Goal: Task Accomplishment & Management: Complete application form

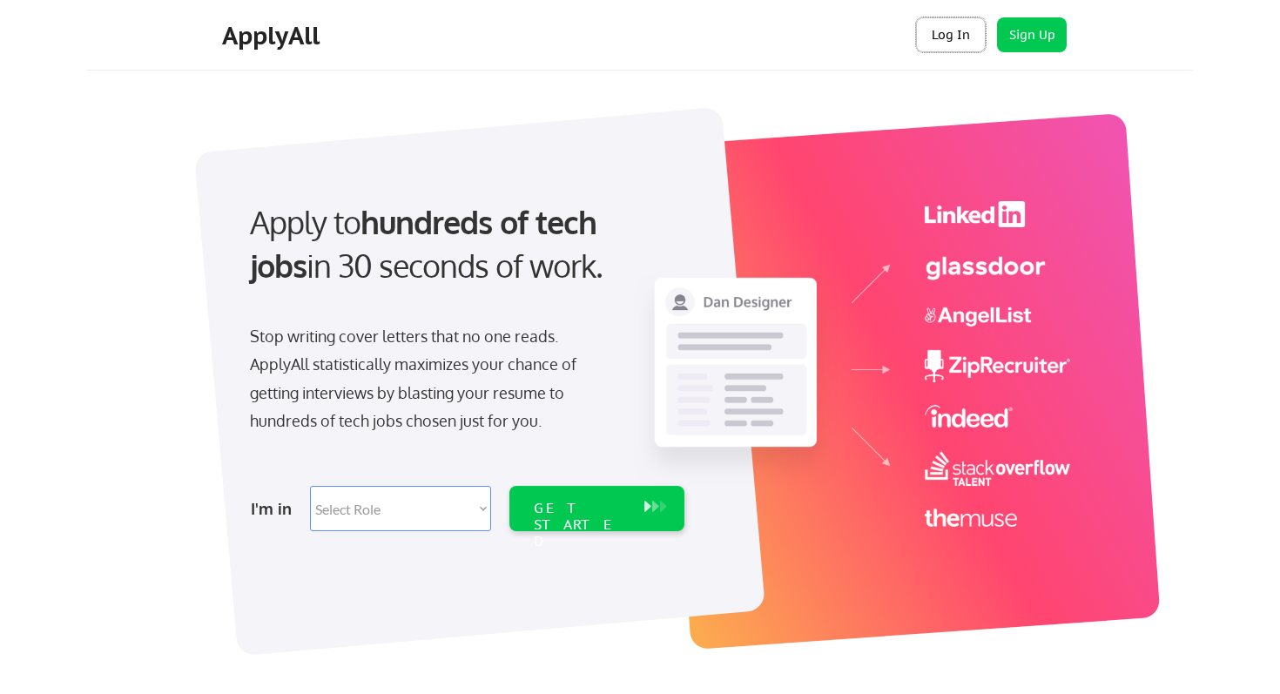
click at [949, 37] on button "Log In" at bounding box center [951, 34] width 70 height 35
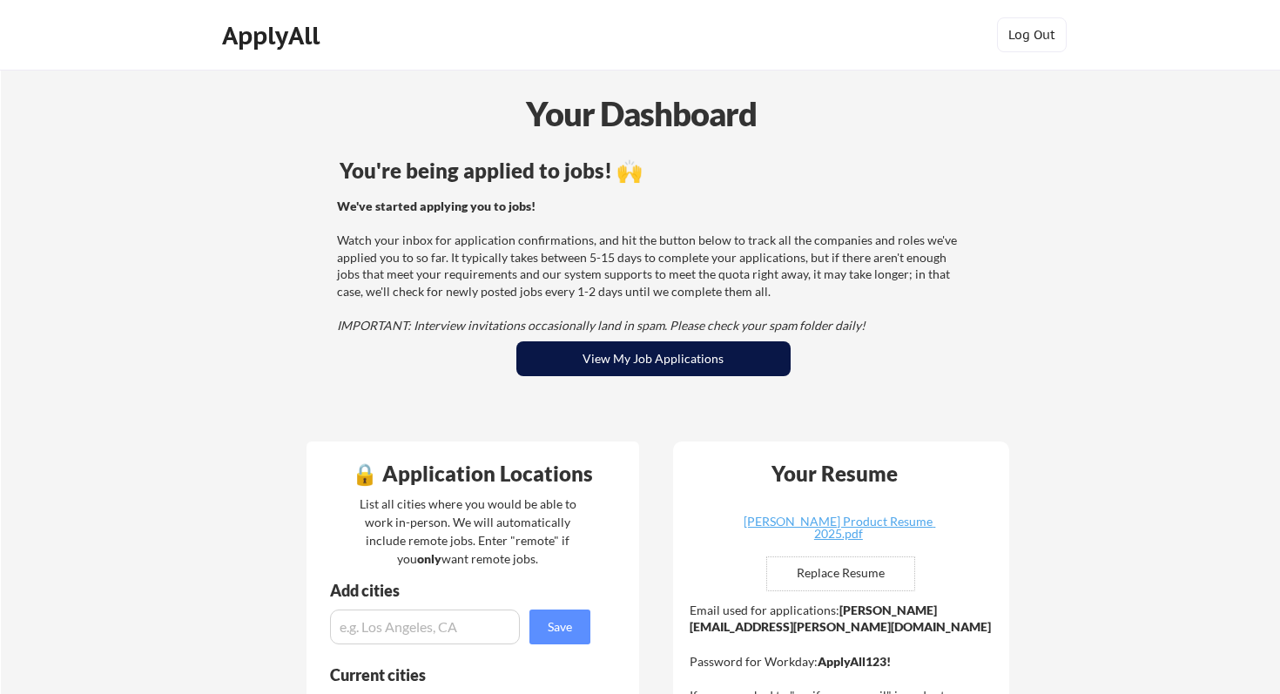
click at [696, 349] on button "View My Job Applications" at bounding box center [654, 358] width 274 height 35
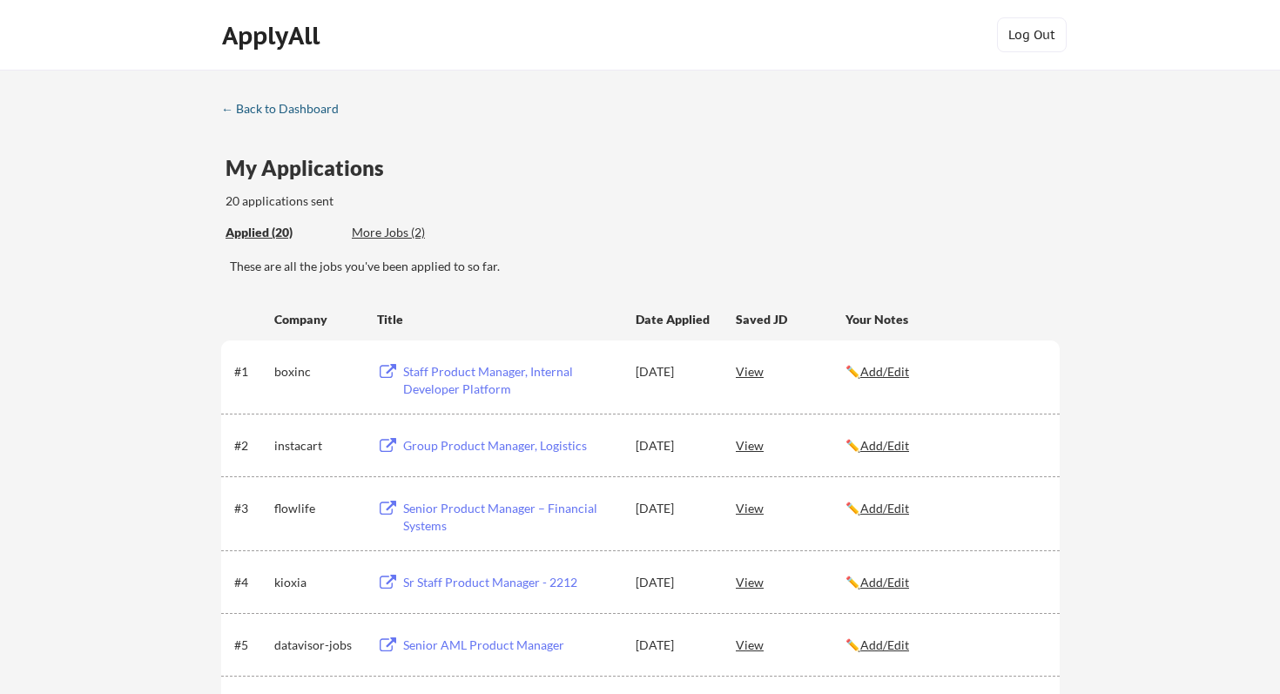
click at [267, 113] on div "← Back to Dashboard" at bounding box center [286, 109] width 131 height 12
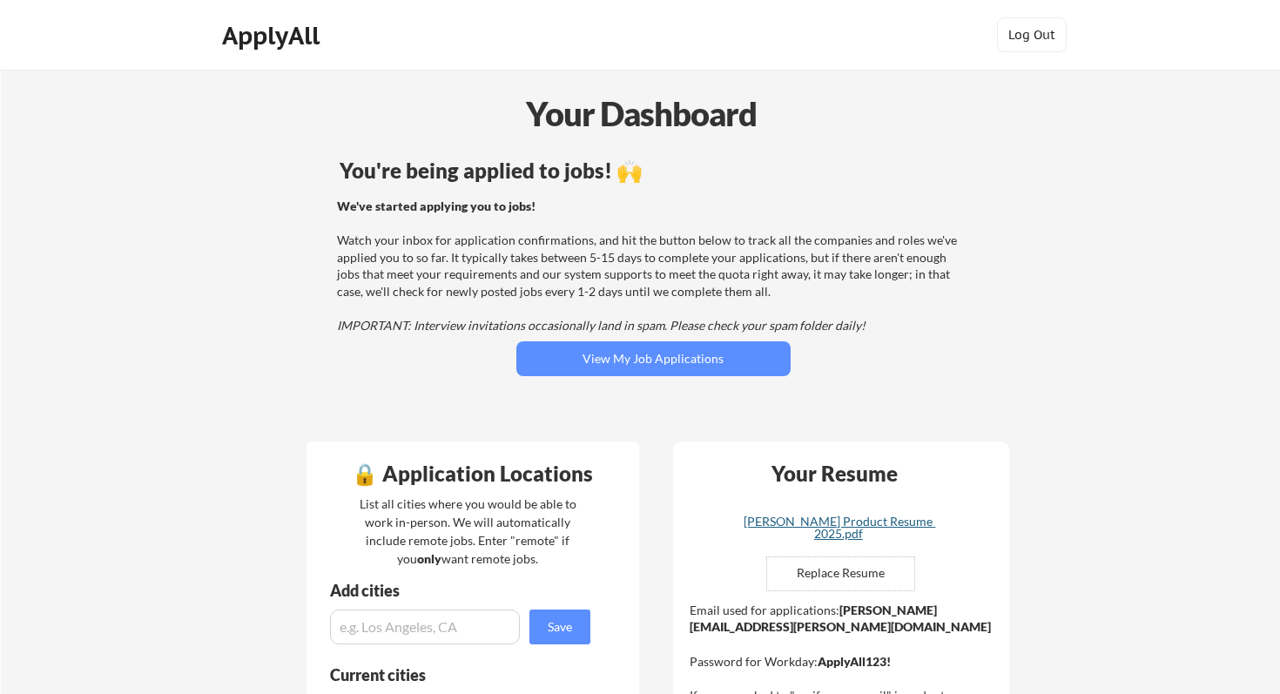
scroll to position [69, 0]
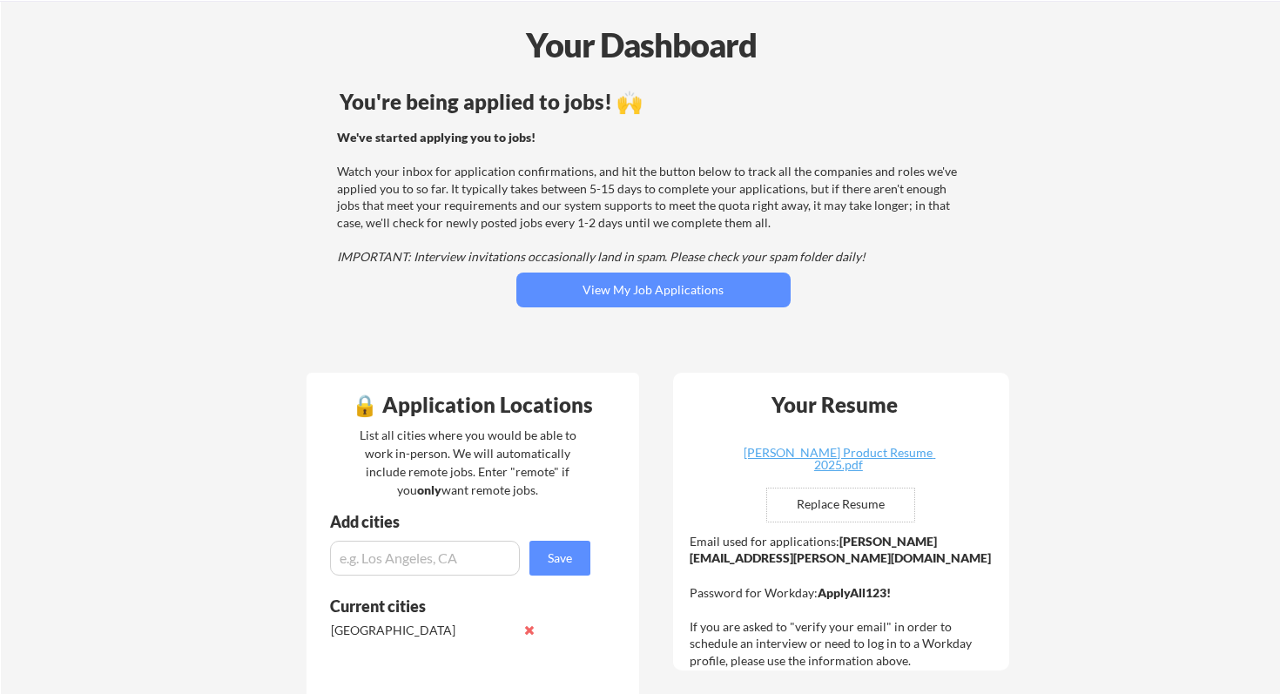
click at [837, 504] on input "file" at bounding box center [840, 505] width 147 height 33
type input "C:\fakepath\Jake Cawley PM Resume October 13 2025.pdf"
click at [835, 510] on input "file" at bounding box center [840, 505] width 147 height 33
type input "C:\fakepath\Jake Cawley Resume October 13 2025.pdf"
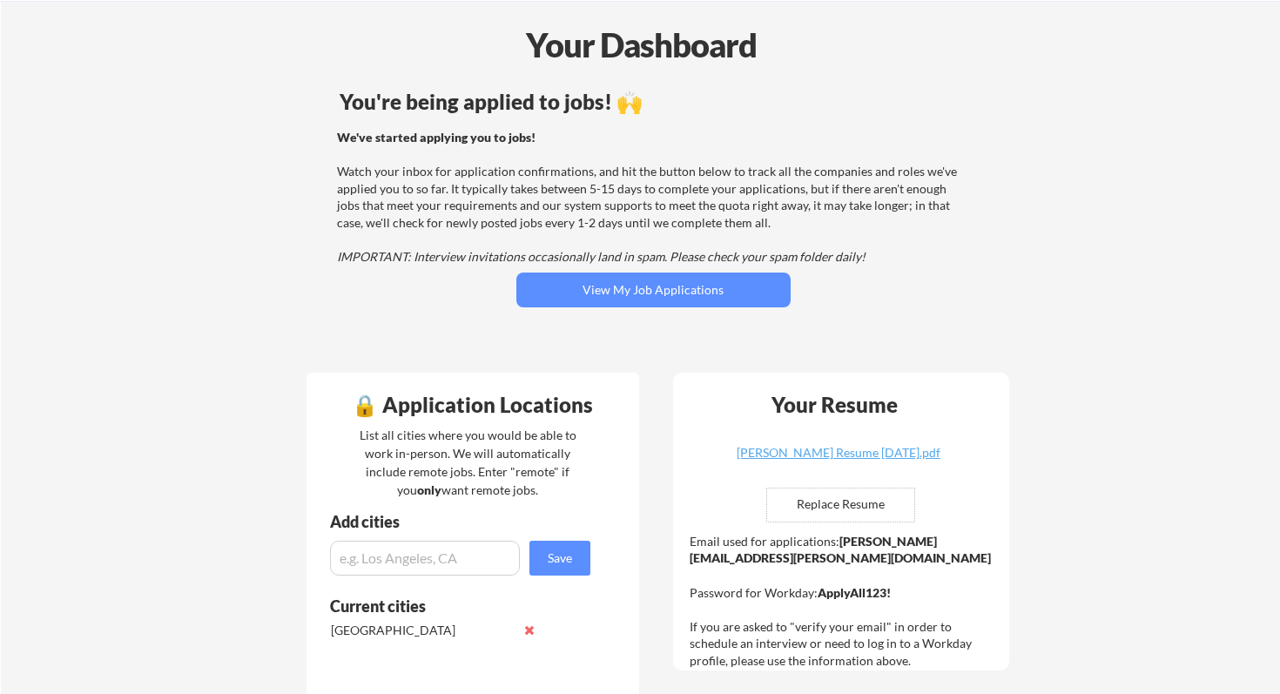
click at [839, 508] on input "file" at bounding box center [840, 505] width 147 height 33
type input "C:\fakepath\Jake Cawley PM Resume October 13 2025.pdf"
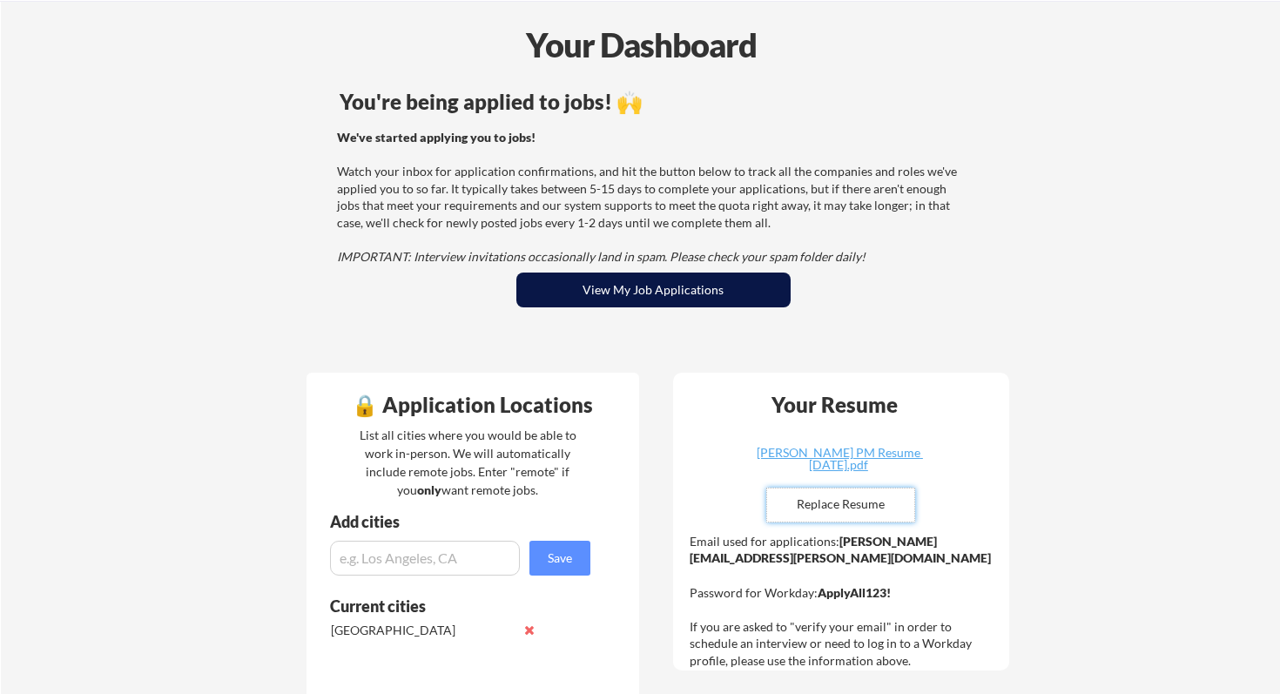
click at [720, 291] on button "View My Job Applications" at bounding box center [654, 290] width 274 height 35
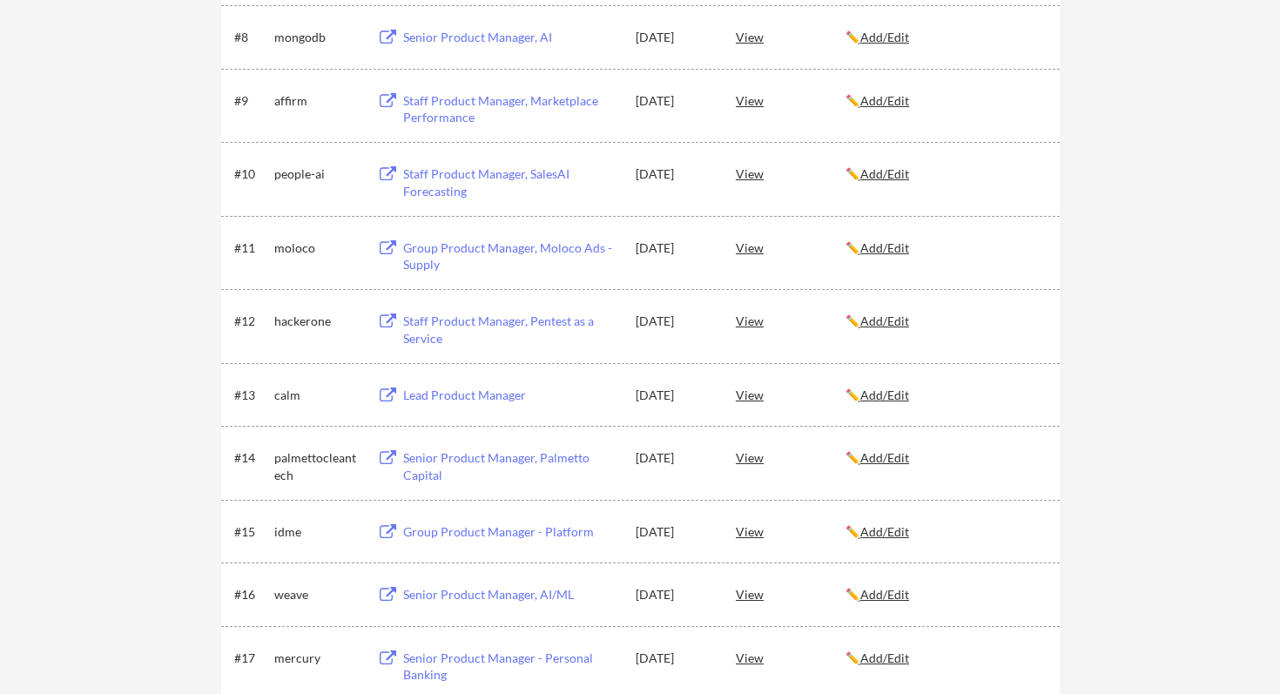
scroll to position [992, 0]
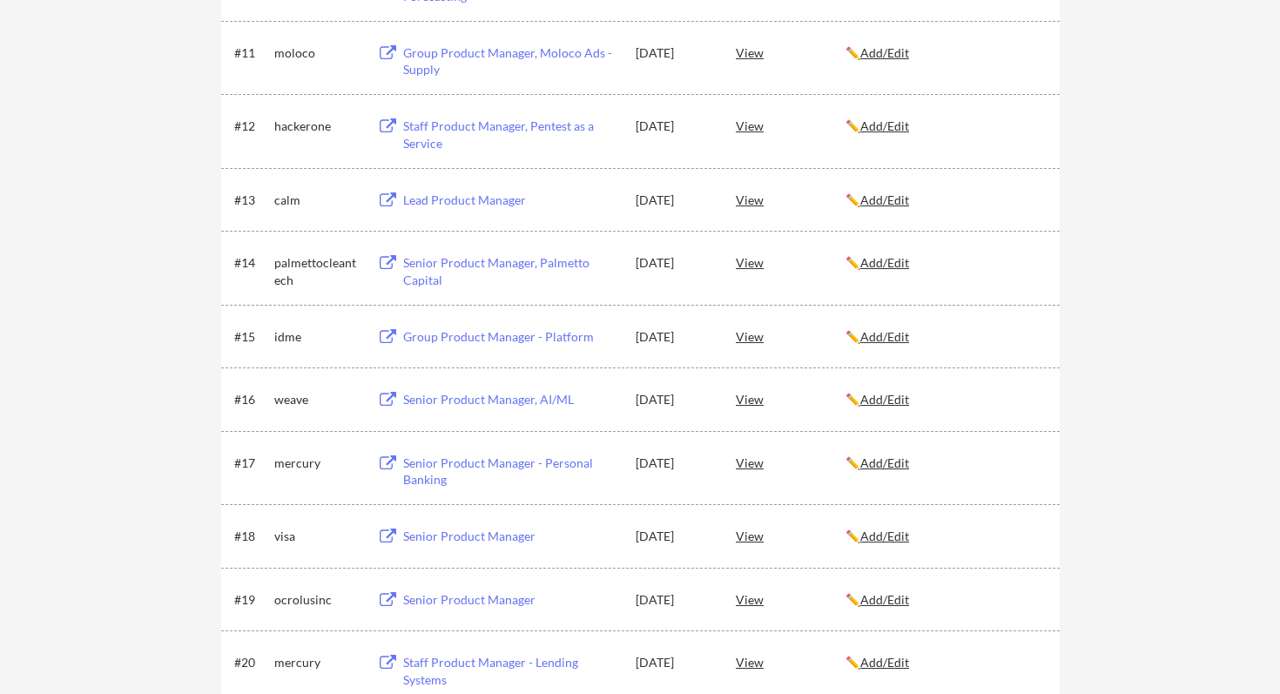
click at [394, 263] on button at bounding box center [388, 263] width 22 height 17
click at [889, 265] on u "Add/Edit" at bounding box center [885, 262] width 49 height 15
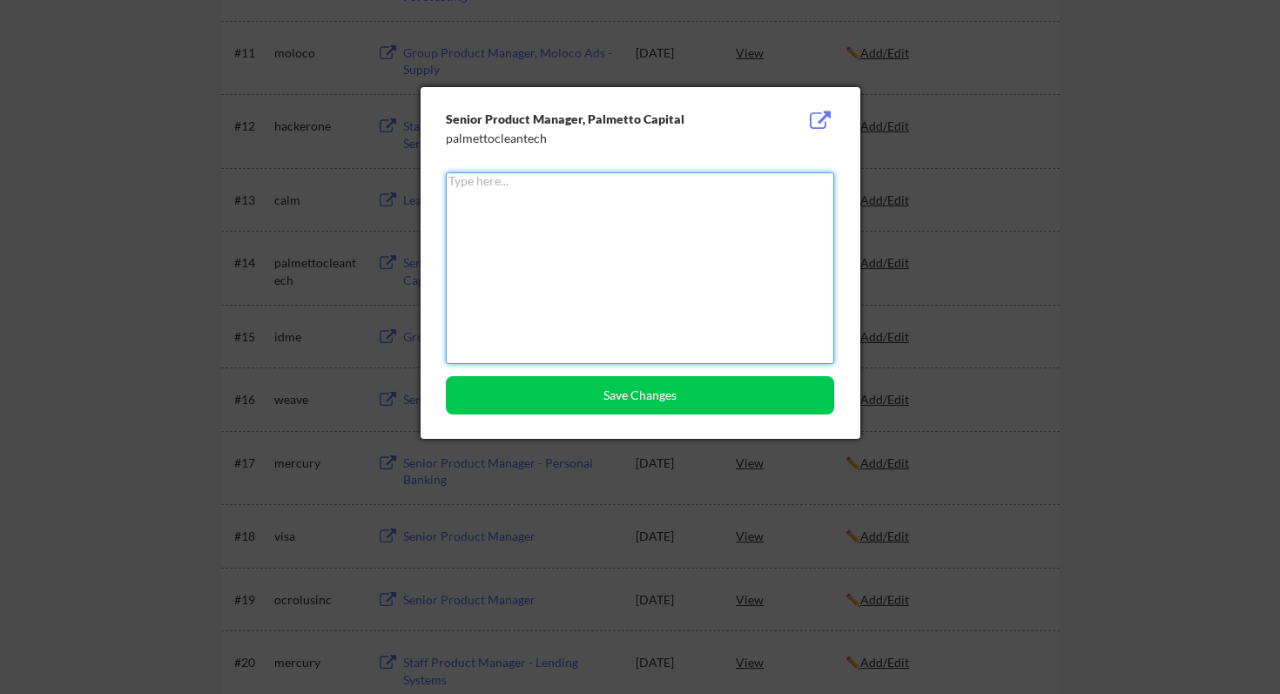
click at [1124, 299] on div at bounding box center [640, 347] width 1280 height 694
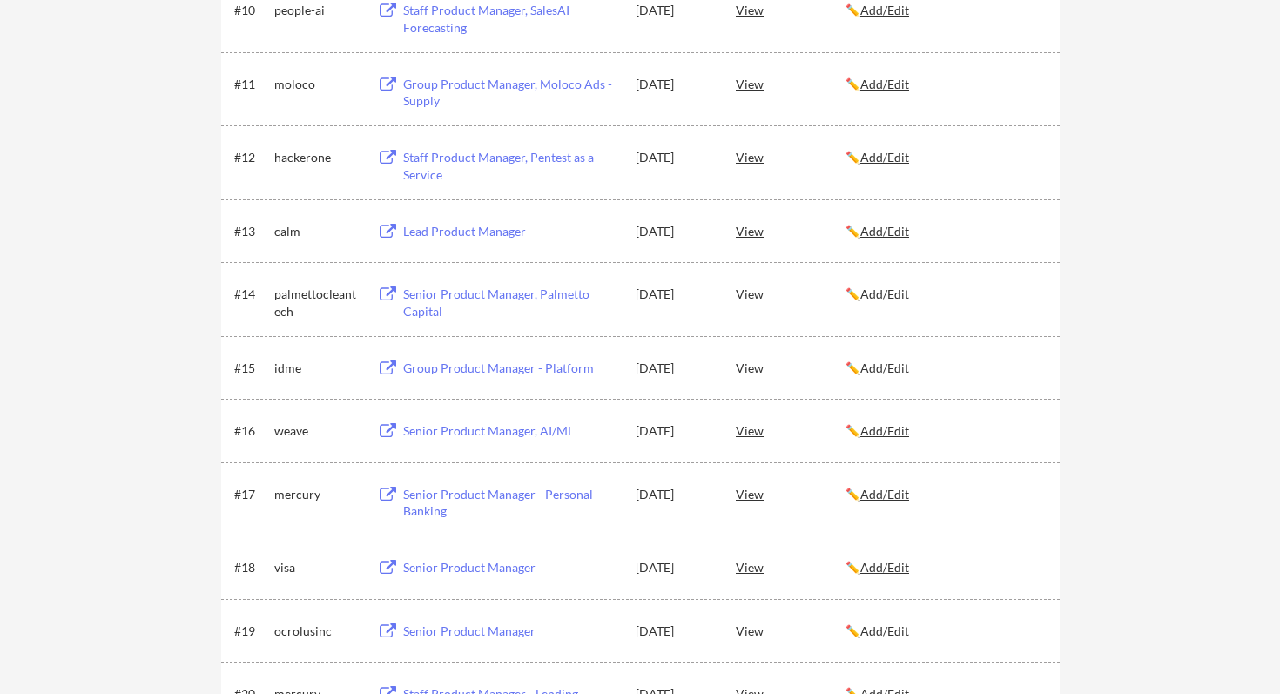
scroll to position [953, 0]
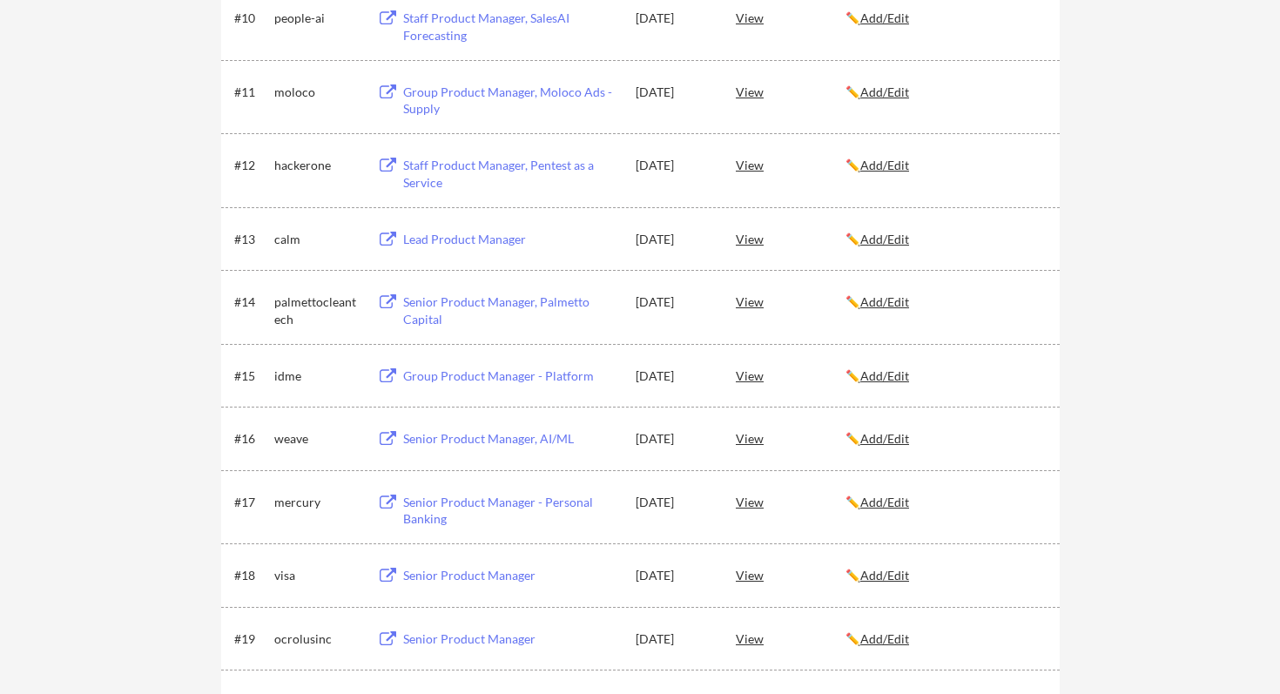
click at [384, 245] on button at bounding box center [388, 240] width 22 height 17
